Goal: Task Accomplishment & Management: Manage account settings

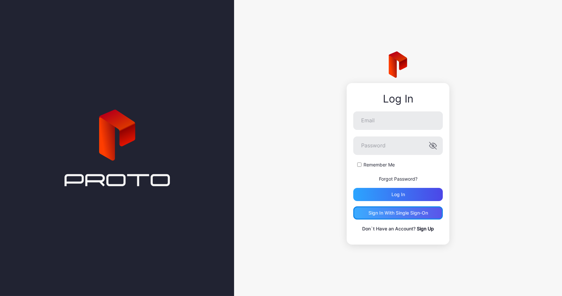
click at [394, 214] on div "Sign in With Single Sign-On" at bounding box center [399, 212] width 60 height 5
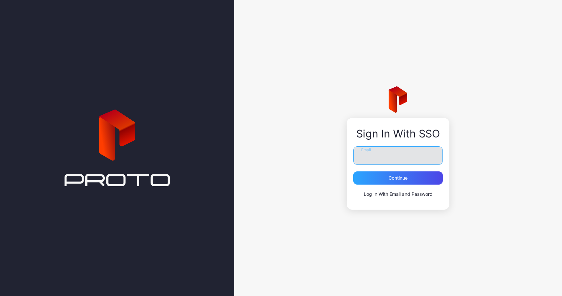
click at [389, 153] on input "Email" at bounding box center [399, 155] width 90 height 18
type input "**********"
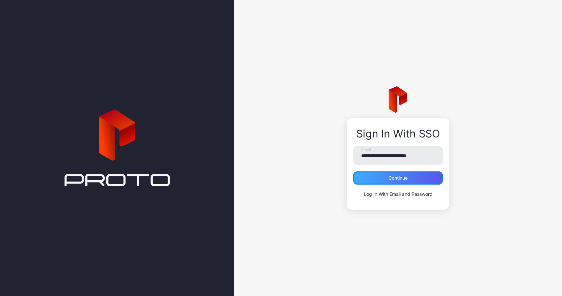
click at [401, 181] on div "Continue" at bounding box center [398, 177] width 19 height 5
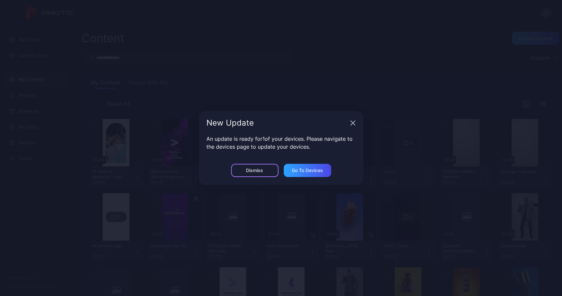
click at [263, 169] on div "Dismiss" at bounding box center [254, 170] width 47 height 13
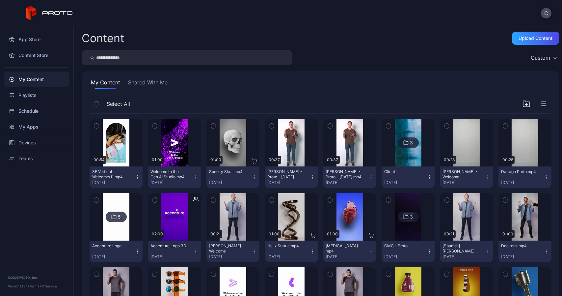
click at [149, 83] on button "Shared With Me" at bounding box center [148, 83] width 42 height 11
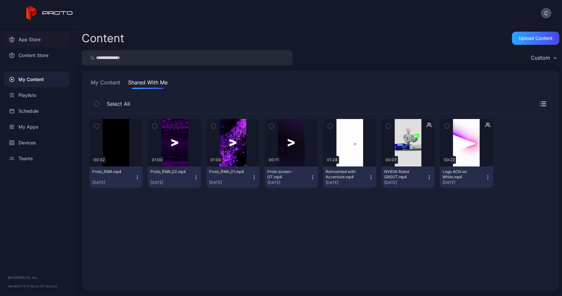
click at [35, 38] on div "App Store" at bounding box center [37, 40] width 66 height 16
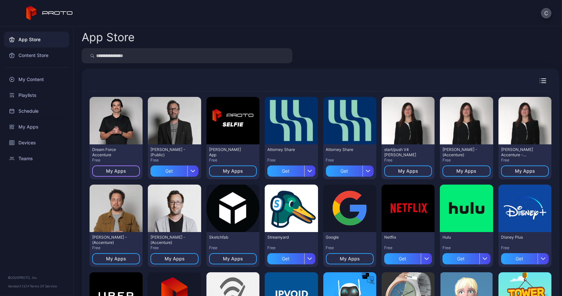
click at [123, 169] on div "My Apps" at bounding box center [116, 170] width 20 height 5
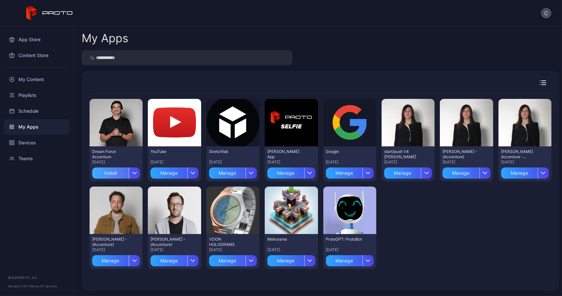
click at [123, 172] on div "Install" at bounding box center [110, 172] width 37 height 11
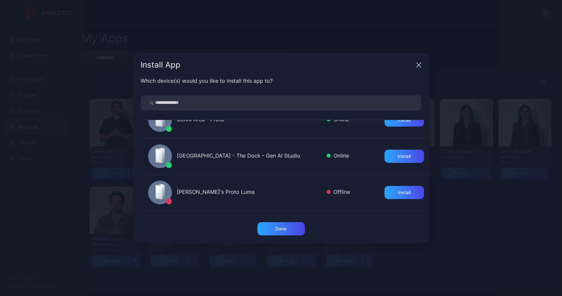
scroll to position [305, 0]
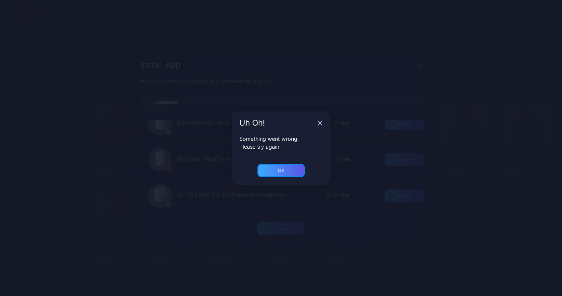
click at [294, 168] on div "Ok" at bounding box center [281, 170] width 47 height 13
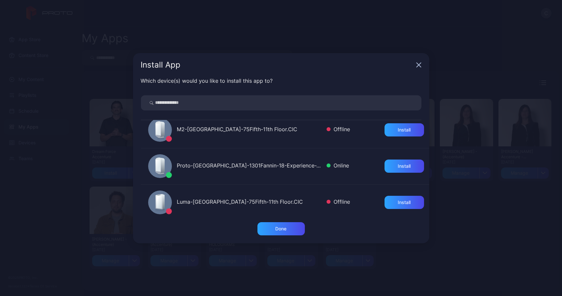
scroll to position [0, 0]
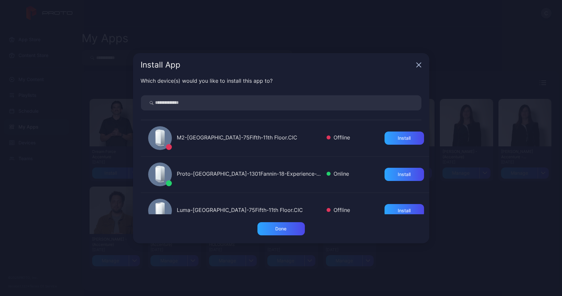
click at [235, 102] on input "search" at bounding box center [281, 102] width 281 height 15
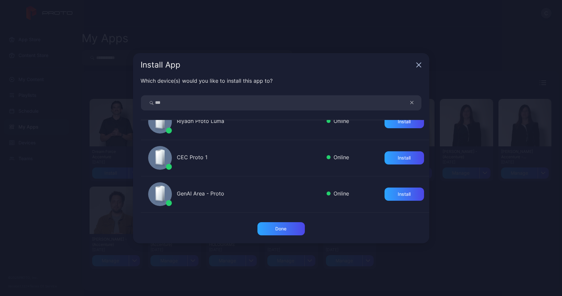
scroll to position [264, 0]
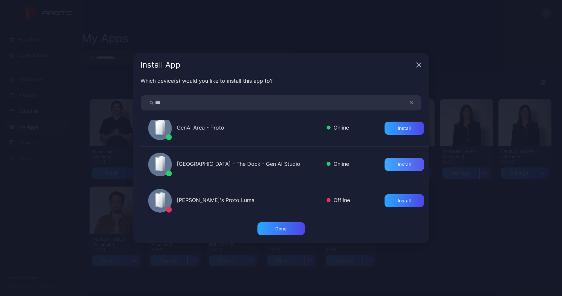
type input "***"
click at [399, 165] on div "Install" at bounding box center [404, 164] width 13 height 5
click at [274, 227] on div "Done" at bounding box center [281, 228] width 47 height 13
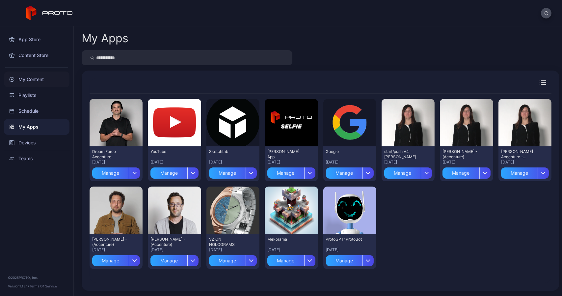
click at [32, 79] on div "My Content" at bounding box center [37, 79] width 66 height 16
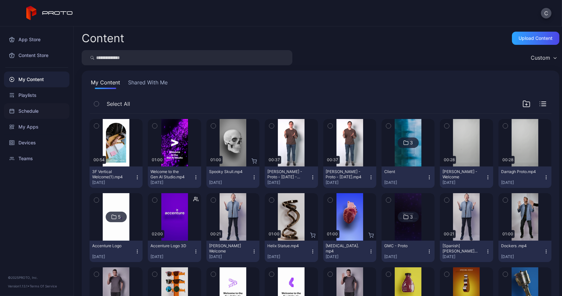
click at [26, 110] on div "Schedule" at bounding box center [37, 111] width 66 height 16
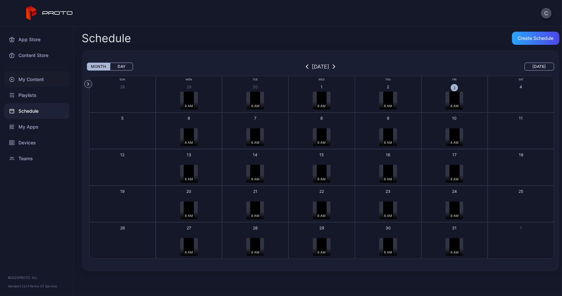
click at [30, 80] on div "My Content" at bounding box center [37, 79] width 66 height 16
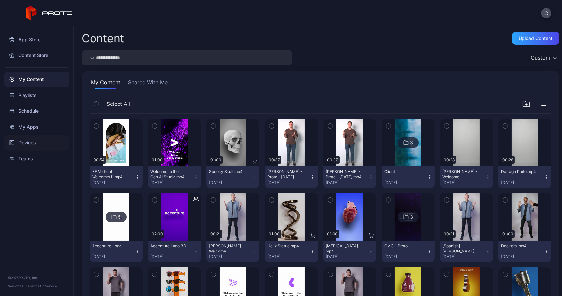
click at [29, 140] on div "Devices" at bounding box center [37, 143] width 66 height 16
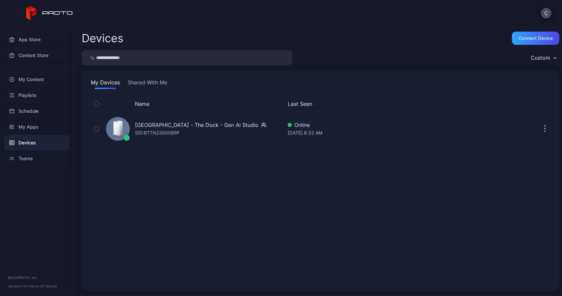
click at [148, 83] on button "Shared With Me" at bounding box center [148, 83] width 42 height 11
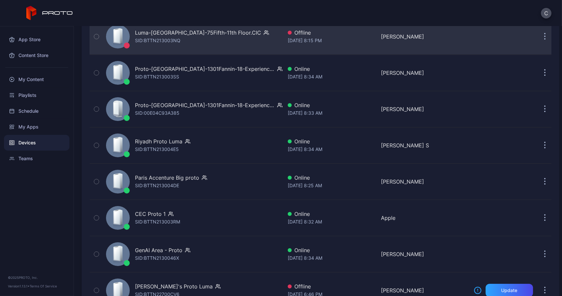
scroll to position [189, 0]
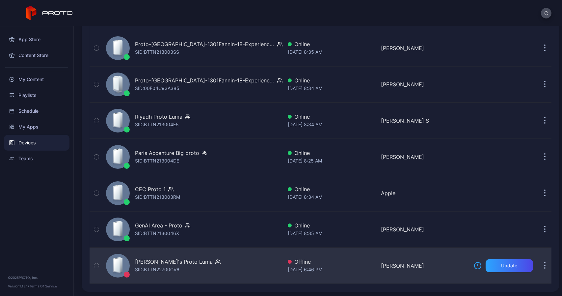
click at [526, 278] on div "Pedro's Proto Luma SID: BTTN22700CV6 Offline Sep 14, 2025 at 6:46 PM Pedro Upda…" at bounding box center [321, 265] width 462 height 33
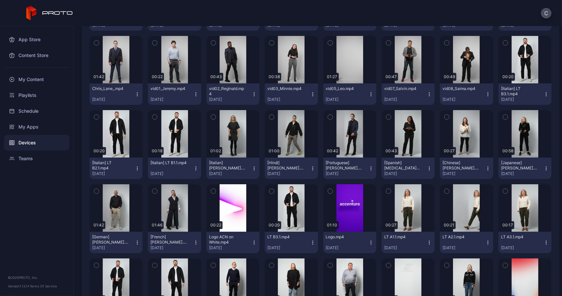
scroll to position [113, 0]
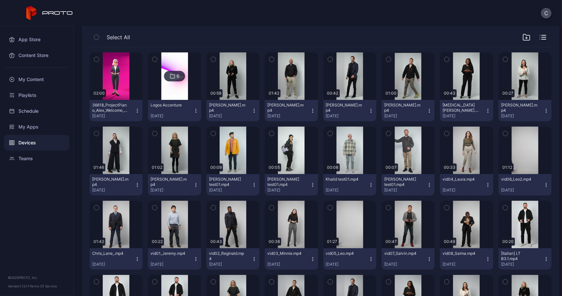
click at [33, 139] on div "Devices" at bounding box center [37, 143] width 66 height 16
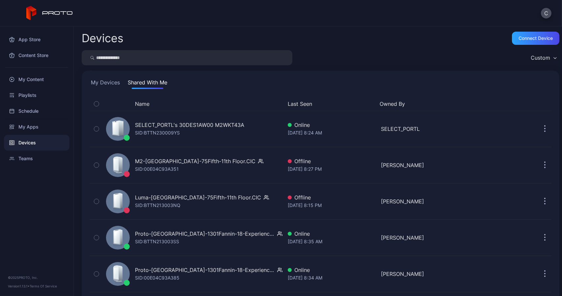
scroll to position [189, 0]
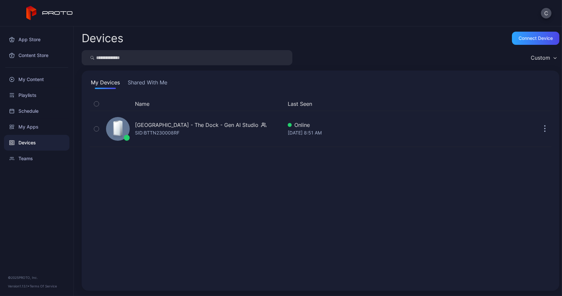
click at [153, 79] on button "Shared With Me" at bounding box center [148, 83] width 42 height 11
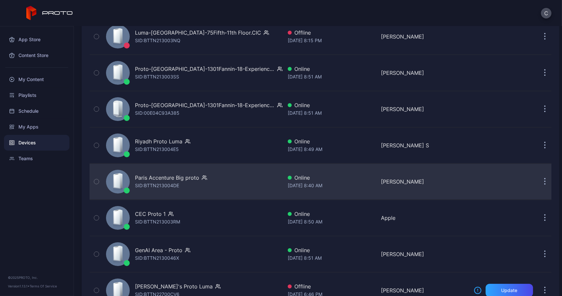
scroll to position [189, 0]
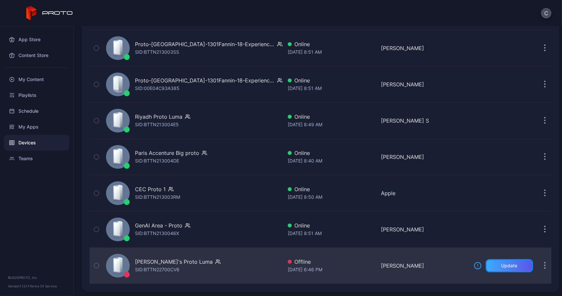
click at [488, 265] on div "Update" at bounding box center [509, 265] width 47 height 13
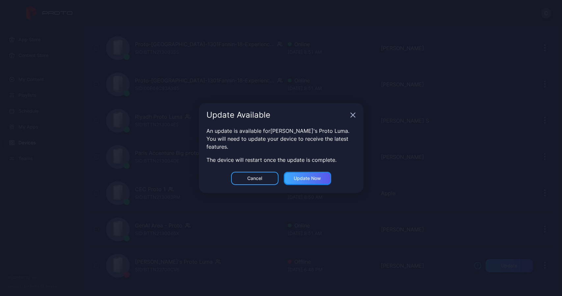
click at [298, 179] on div "Update now" at bounding box center [307, 178] width 27 height 5
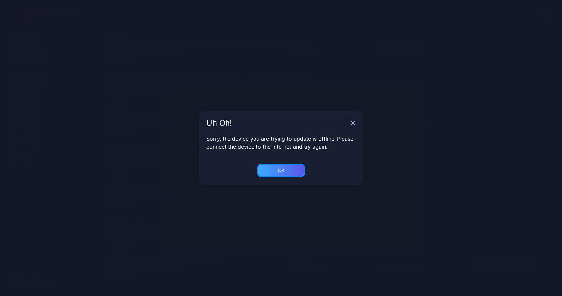
click at [289, 170] on div "Ok" at bounding box center [281, 170] width 47 height 13
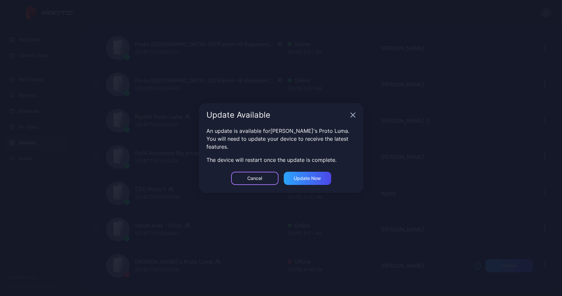
click at [266, 178] on div "Cancel" at bounding box center [254, 178] width 47 height 13
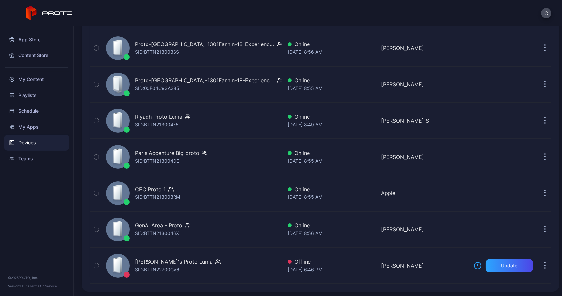
click at [507, 6] on div "C" at bounding box center [281, 13] width 562 height 26
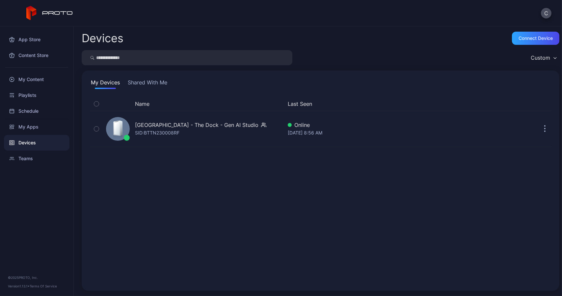
click at [135, 84] on button "Shared With Me" at bounding box center [148, 83] width 42 height 11
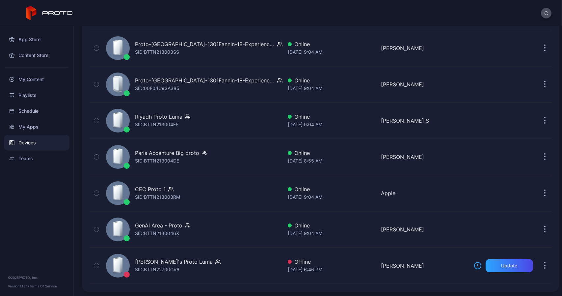
scroll to position [91, 0]
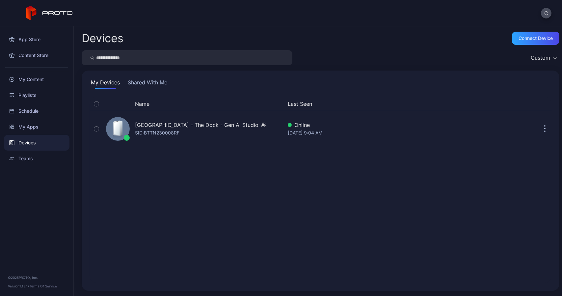
click at [143, 81] on button "Shared With Me" at bounding box center [148, 83] width 42 height 11
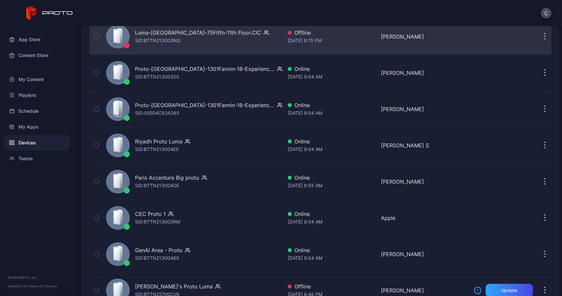
scroll to position [189, 0]
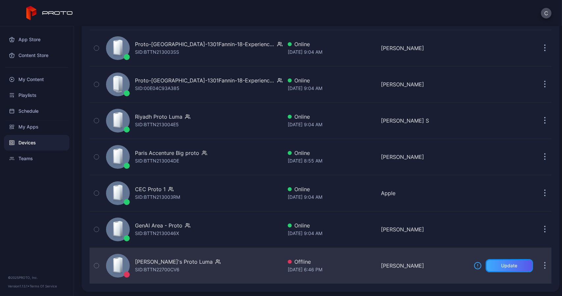
click at [502, 265] on div "Update" at bounding box center [510, 265] width 16 height 5
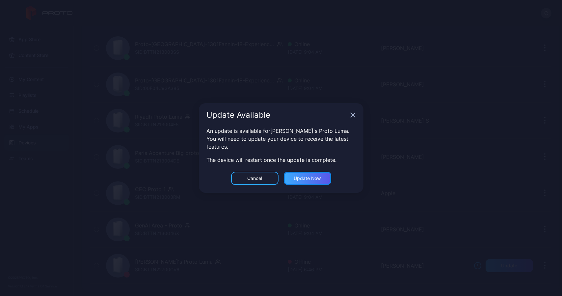
click at [296, 178] on div "Update now" at bounding box center [307, 178] width 27 height 5
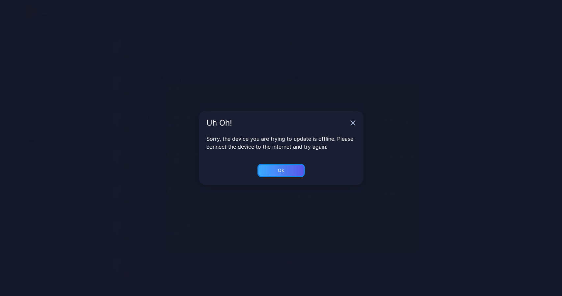
click at [285, 173] on div "Ok" at bounding box center [281, 170] width 47 height 13
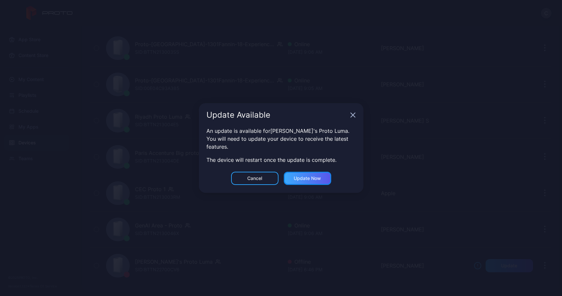
click at [300, 182] on div "Update now" at bounding box center [307, 178] width 47 height 13
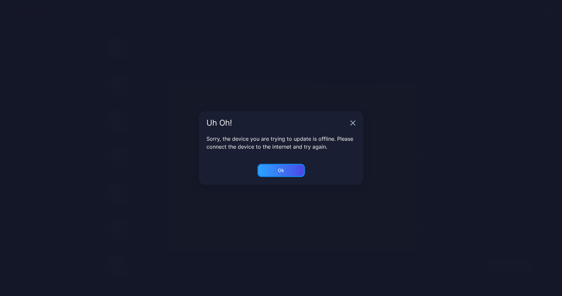
click at [289, 171] on div "Ok" at bounding box center [281, 170] width 47 height 13
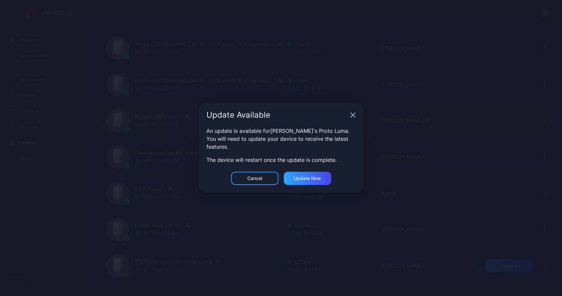
click at [353, 114] on icon "button" at bounding box center [353, 114] width 5 height 5
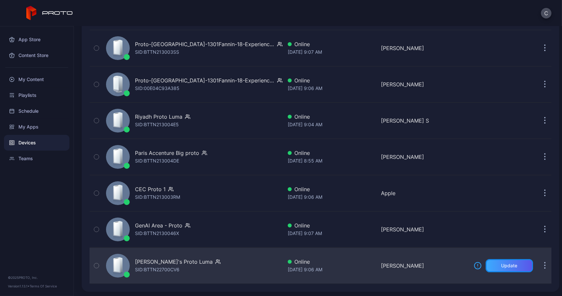
click at [502, 263] on div "Update" at bounding box center [510, 265] width 16 height 5
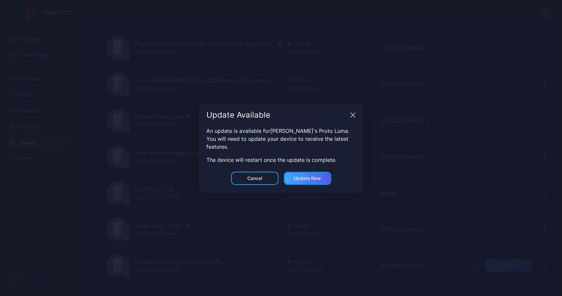
click at [321, 182] on div "Update now" at bounding box center [307, 178] width 47 height 13
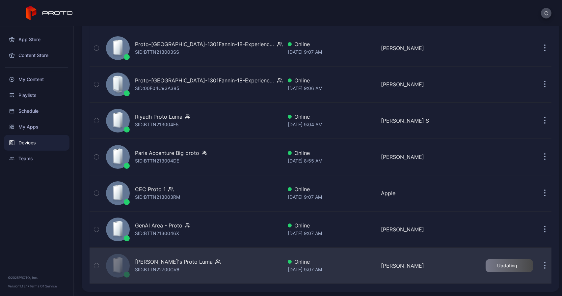
click at [215, 259] on icon "button" at bounding box center [217, 261] width 5 height 7
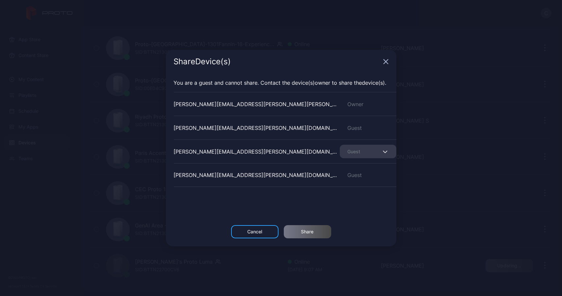
click at [374, 153] on div "Guest" at bounding box center [368, 152] width 57 height 14
click at [452, 150] on div "Share Device (s) You are a guest and cannot share. Contact the Device (s) owner…" at bounding box center [281, 148] width 562 height 296
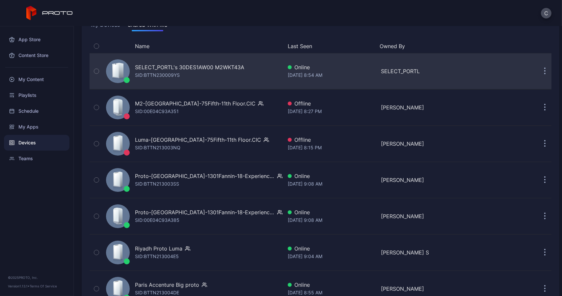
scroll to position [25, 0]
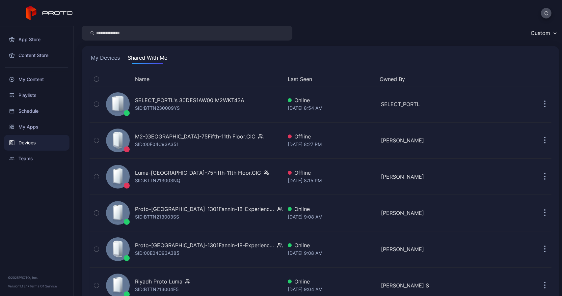
click at [113, 55] on button "My Devices" at bounding box center [106, 59] width 32 height 11
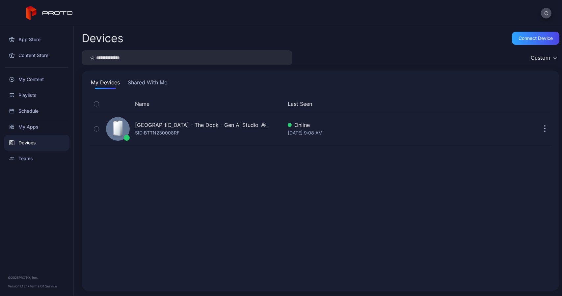
click at [149, 80] on button "Shared With Me" at bounding box center [148, 83] width 42 height 11
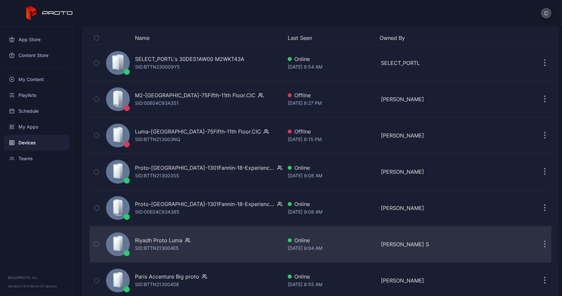
scroll to position [189, 0]
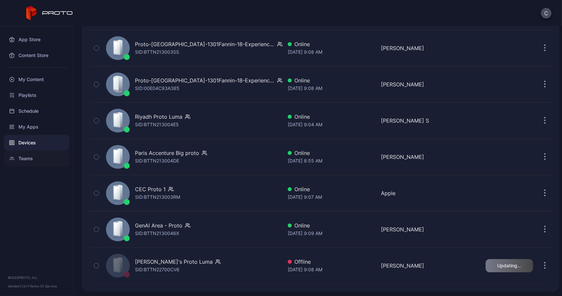
click at [29, 157] on div "Teams" at bounding box center [37, 159] width 66 height 16
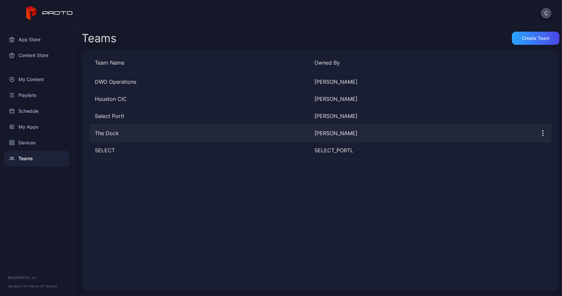
click at [154, 130] on div "The Dock" at bounding box center [200, 133] width 220 height 8
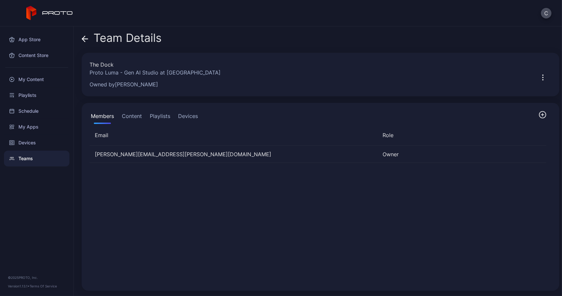
click at [85, 40] on icon at bounding box center [85, 39] width 7 height 7
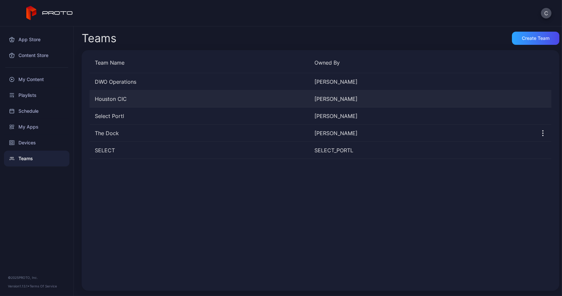
click at [123, 99] on div "Houston CIC" at bounding box center [200, 99] width 220 height 8
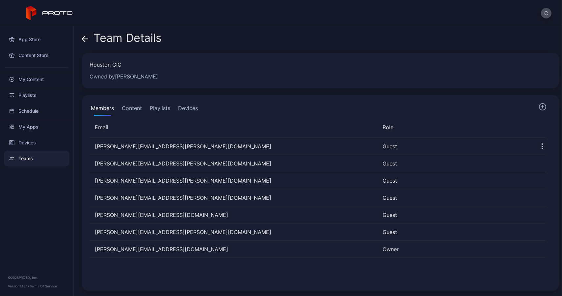
click at [84, 37] on icon at bounding box center [83, 39] width 3 height 6
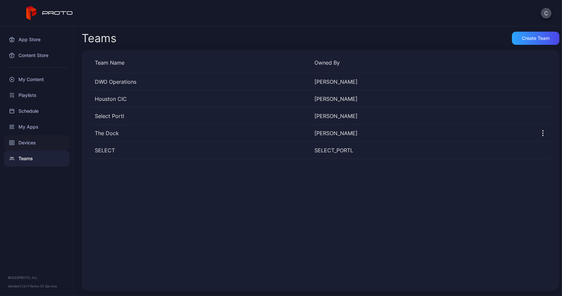
click at [28, 145] on div "Devices" at bounding box center [37, 143] width 66 height 16
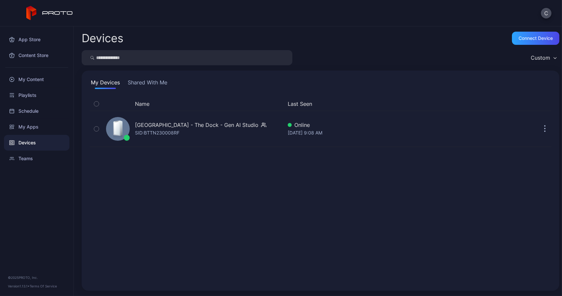
click at [145, 84] on button "Shared With Me" at bounding box center [148, 83] width 42 height 11
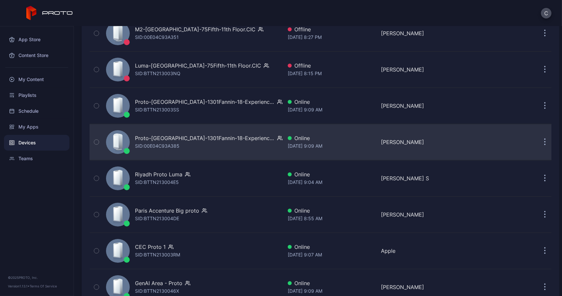
scroll to position [189, 0]
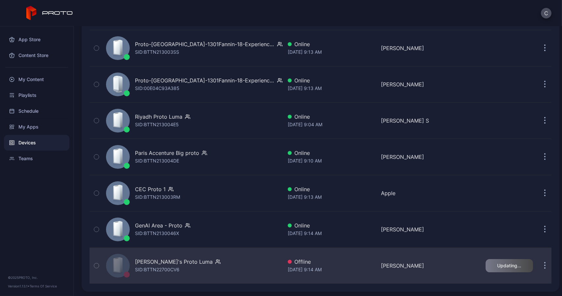
click at [239, 266] on div "Pedro's Proto Luma SID: BTTN22700CV6" at bounding box center [192, 265] width 179 height 33
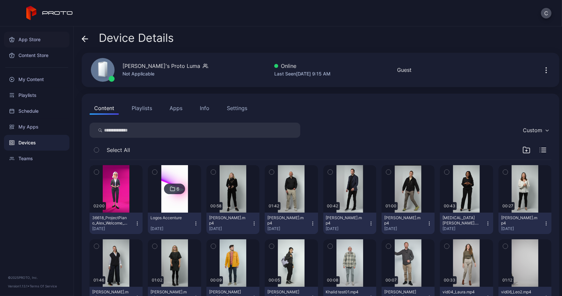
click at [33, 42] on div "App Store" at bounding box center [37, 40] width 66 height 16
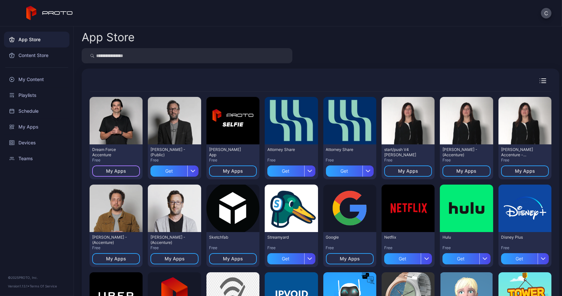
click at [123, 171] on div "My Apps" at bounding box center [116, 170] width 20 height 5
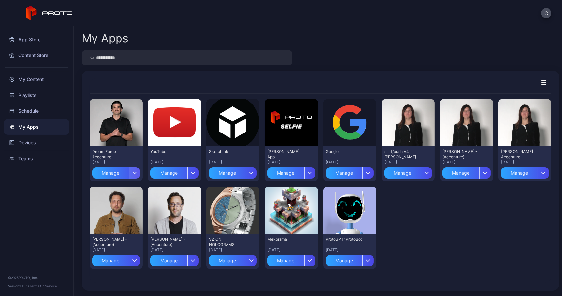
click at [133, 173] on icon "button" at bounding box center [134, 172] width 5 height 3
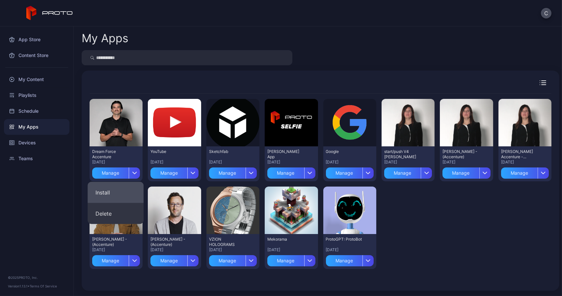
click at [124, 188] on button "Install" at bounding box center [116, 192] width 56 height 21
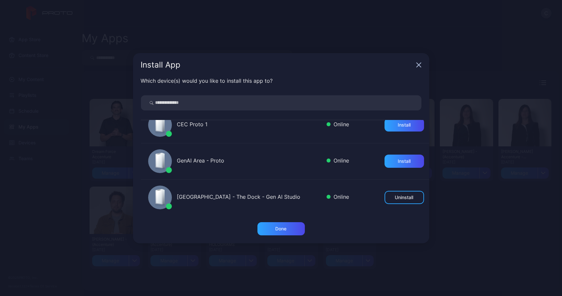
scroll to position [305, 0]
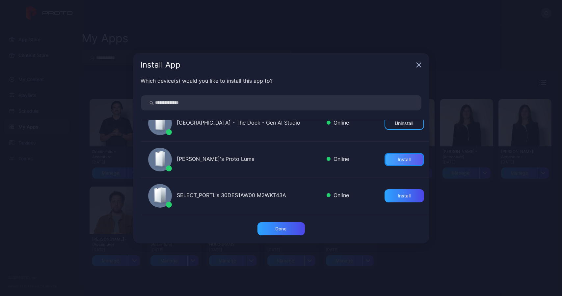
click at [401, 159] on div "Install" at bounding box center [404, 159] width 13 height 5
click at [285, 229] on div "Done" at bounding box center [281, 228] width 11 height 5
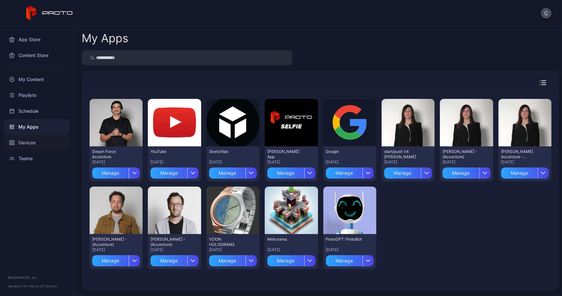
click at [22, 138] on div "Devices" at bounding box center [37, 143] width 66 height 16
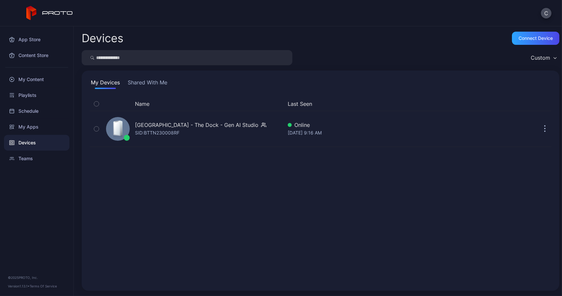
click at [140, 81] on button "Shared With Me" at bounding box center [148, 83] width 42 height 11
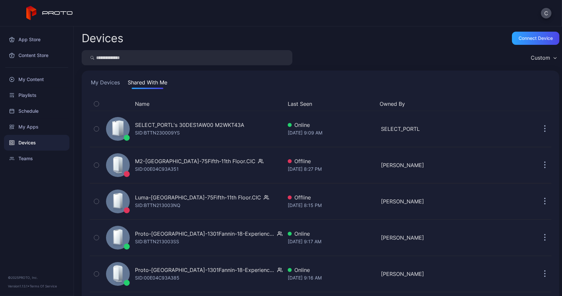
click at [113, 84] on button "My Devices" at bounding box center [106, 83] width 32 height 11
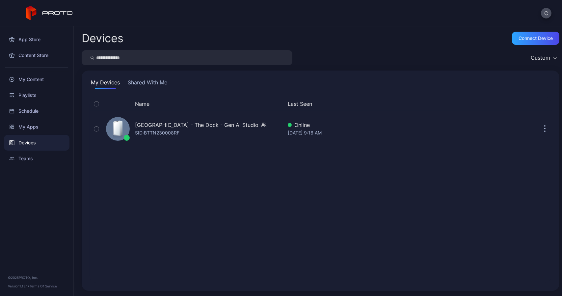
click at [134, 84] on button "Shared With Me" at bounding box center [148, 83] width 42 height 11
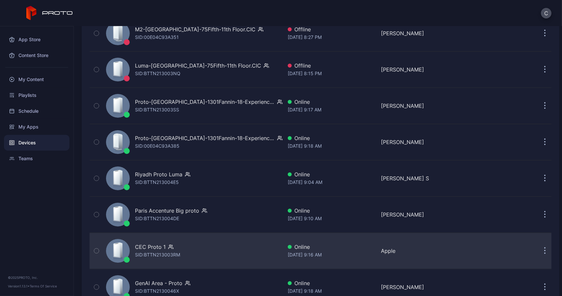
scroll to position [189, 0]
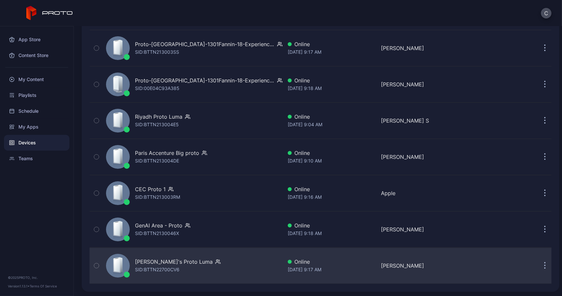
click at [173, 263] on div "[PERSON_NAME]'s Proto Luma" at bounding box center [174, 262] width 78 height 8
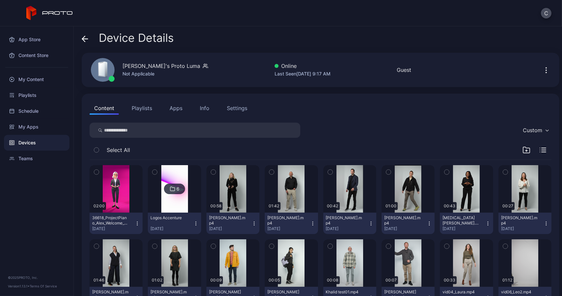
click at [175, 107] on button "Apps" at bounding box center [176, 107] width 22 height 13
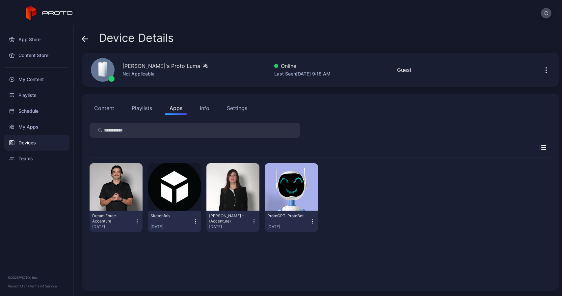
click at [79, 156] on div "Device Details Pedro's Proto Luma Not Applicable Online Last Seen Oct 03, 2025 …" at bounding box center [318, 161] width 489 height 270
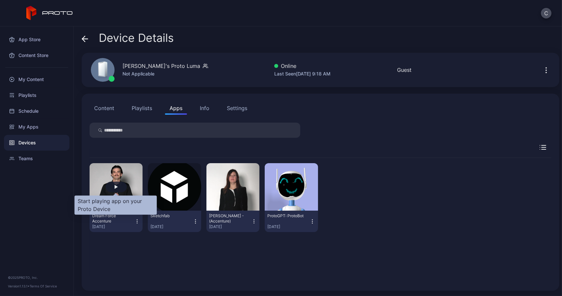
click at [116, 188] on div "button" at bounding box center [116, 187] width 3 height 4
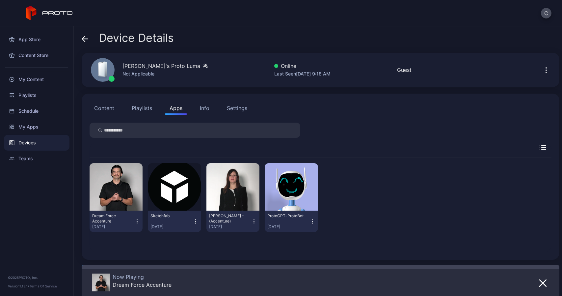
click at [235, 109] on div "Settings" at bounding box center [237, 108] width 20 height 8
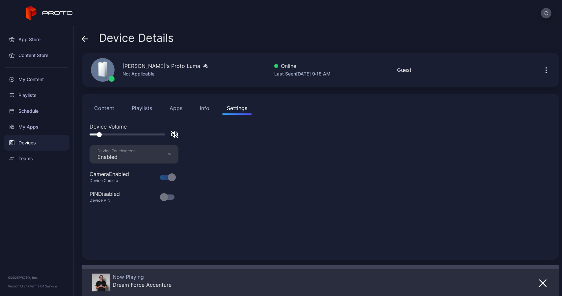
drag, startPoint x: 94, startPoint y: 134, endPoint x: 103, endPoint y: 134, distance: 9.2
click at [102, 134] on div at bounding box center [99, 134] width 5 height 5
click at [209, 169] on div "Device Volume Device Touchscreen Enabled Camera Enabled Device Camera PIN Disab…" at bounding box center [321, 187] width 462 height 129
click at [207, 106] on div "Info" at bounding box center [205, 108] width 10 height 8
